Goal: Task Accomplishment & Management: Manage account settings

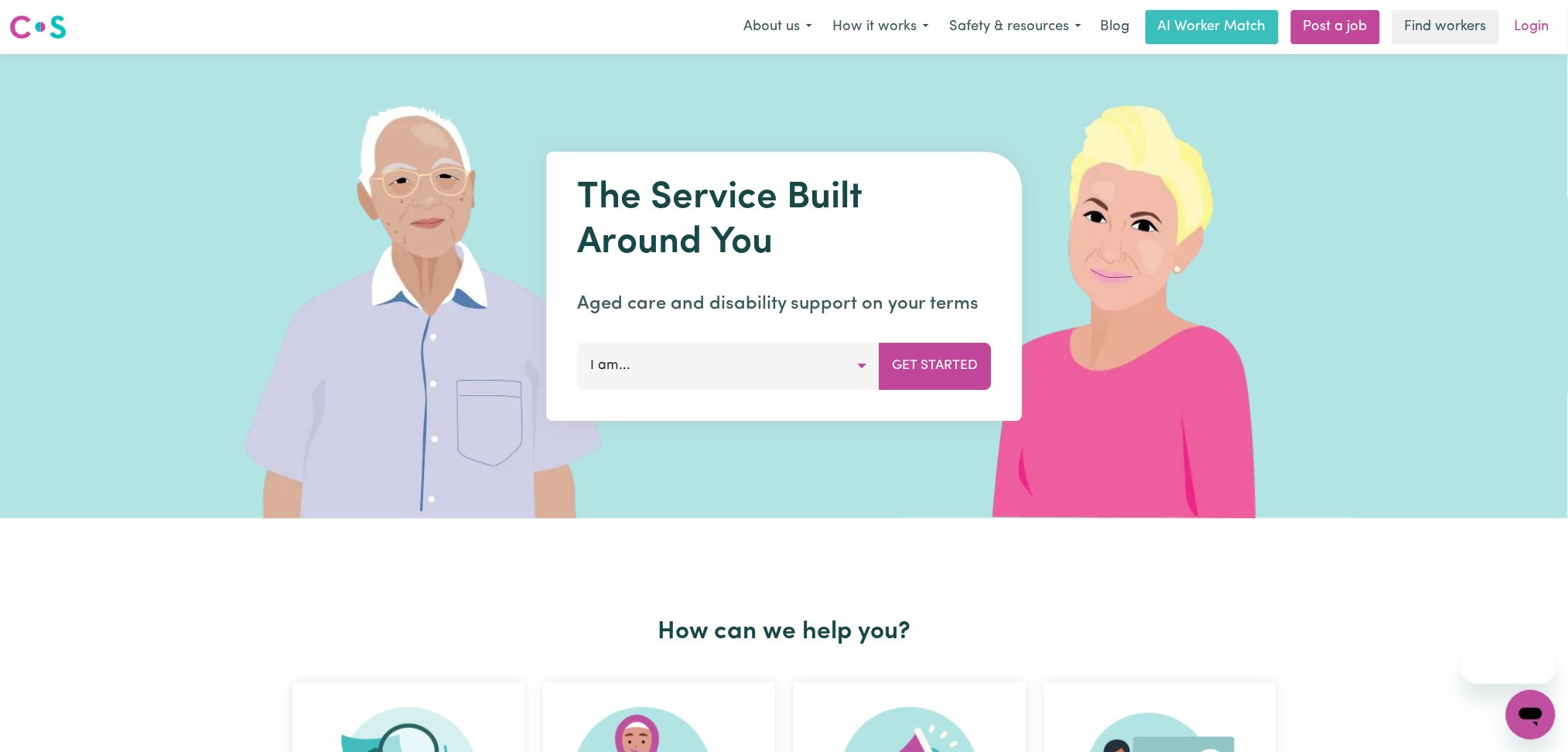
click at [1548, 14] on link "Login" at bounding box center [1532, 27] width 53 height 34
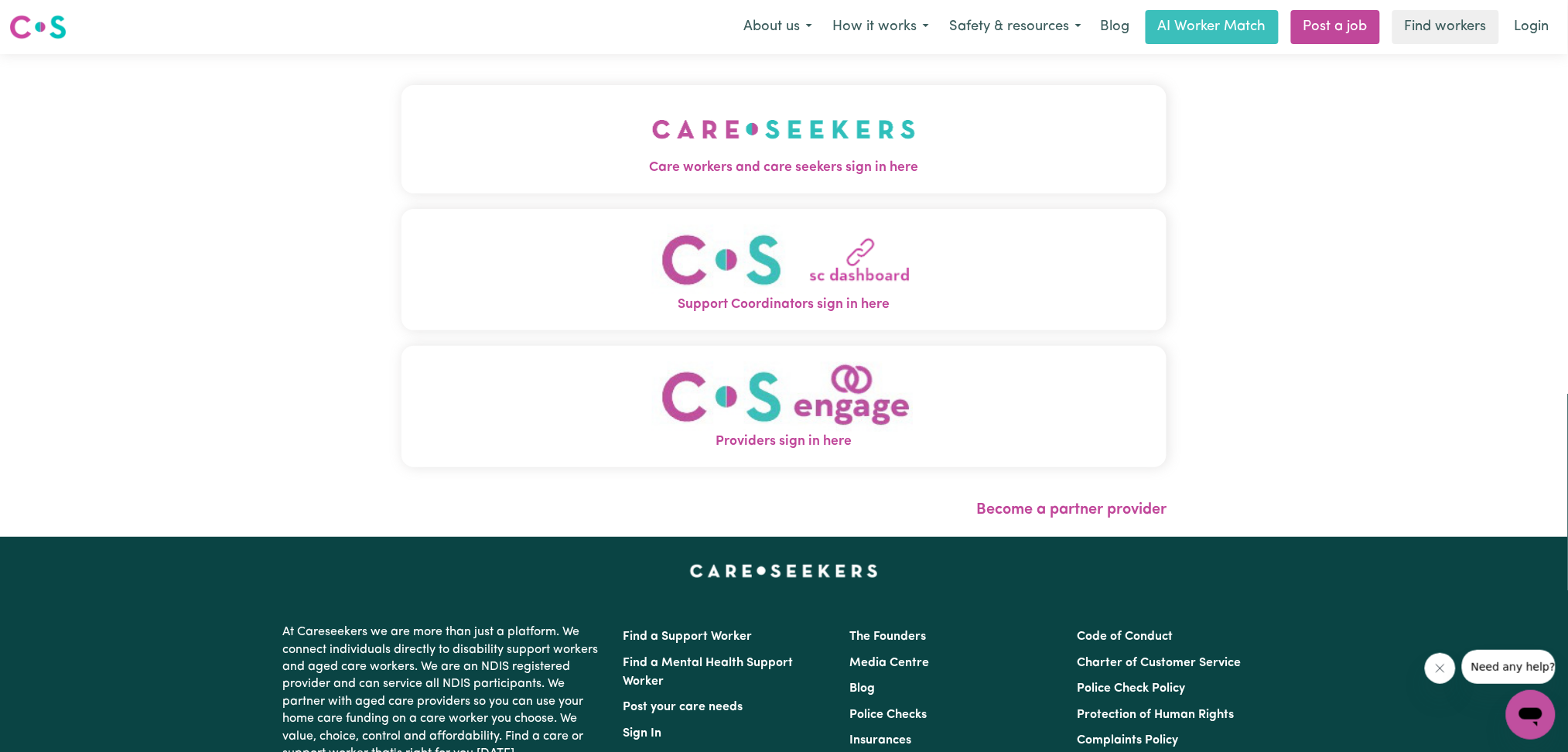
click at [631, 179] on button "Care workers and care seekers sign in here" at bounding box center [784, 140] width 766 height 109
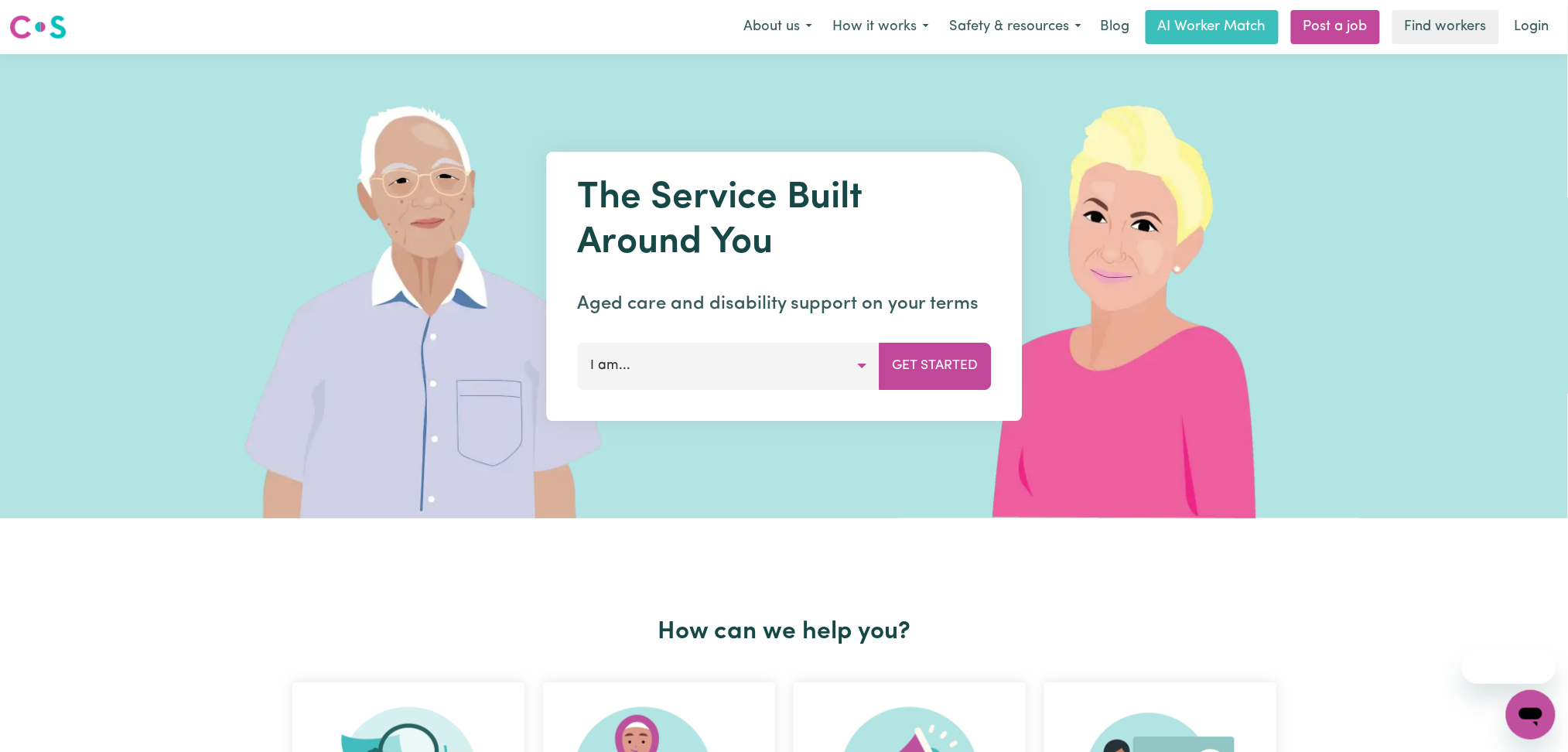
click at [1544, 6] on nav "Menu About us How it works Safety & resources Blog AI Worker Match Post a job F…" at bounding box center [784, 27] width 1568 height 54
click at [1540, 23] on link "Login" at bounding box center [1532, 27] width 53 height 34
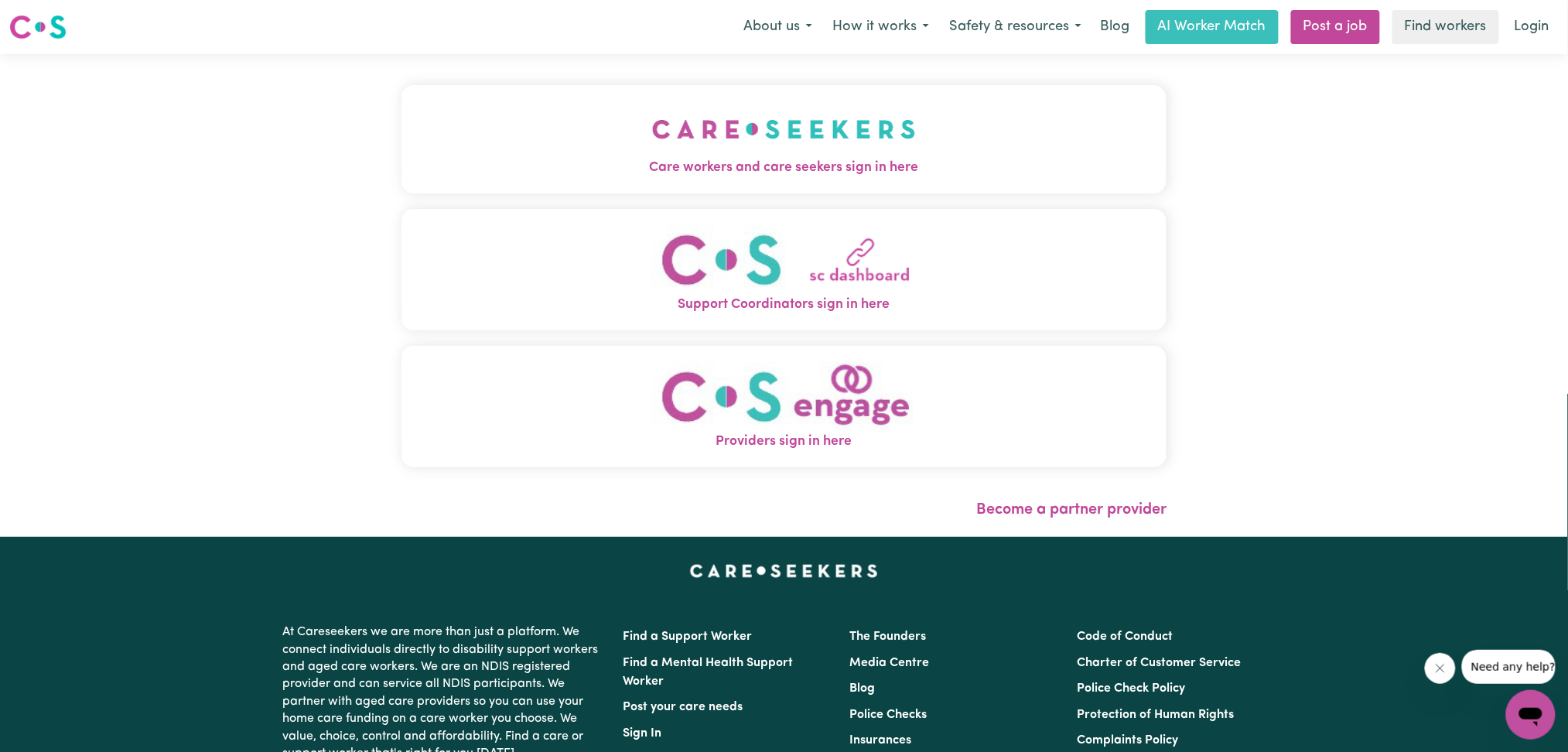
click at [659, 385] on img "Providers sign in here" at bounding box center [784, 396] width 263 height 70
